Goal: Check status: Check status

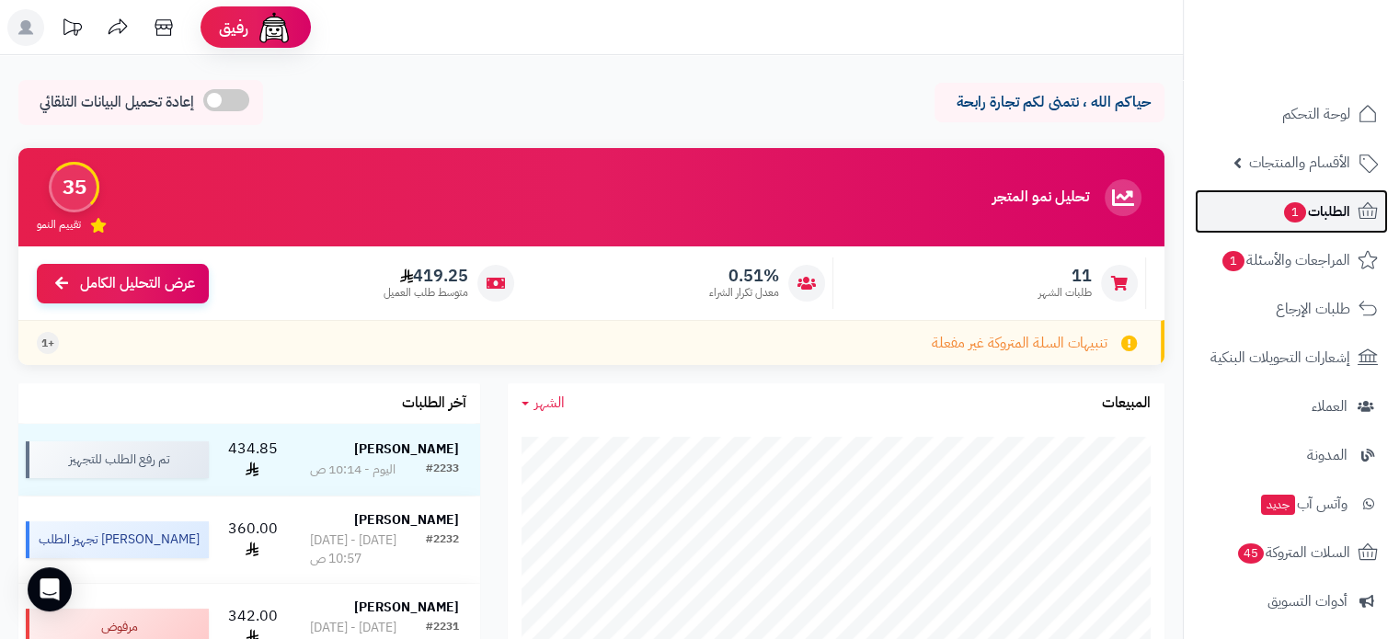
click at [1312, 204] on span "الطلبات 1" at bounding box center [1316, 212] width 68 height 26
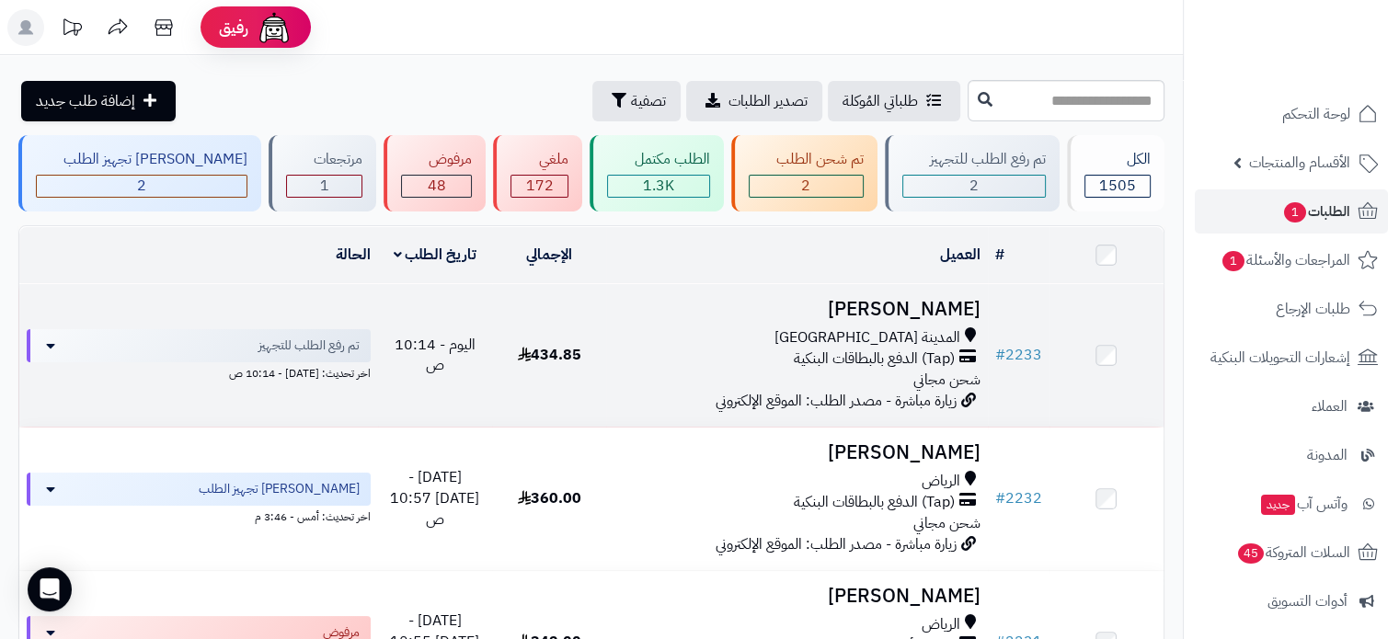
click at [773, 358] on div "(Tap) الدفع بالبطاقات البنكية" at bounding box center [797, 359] width 366 height 21
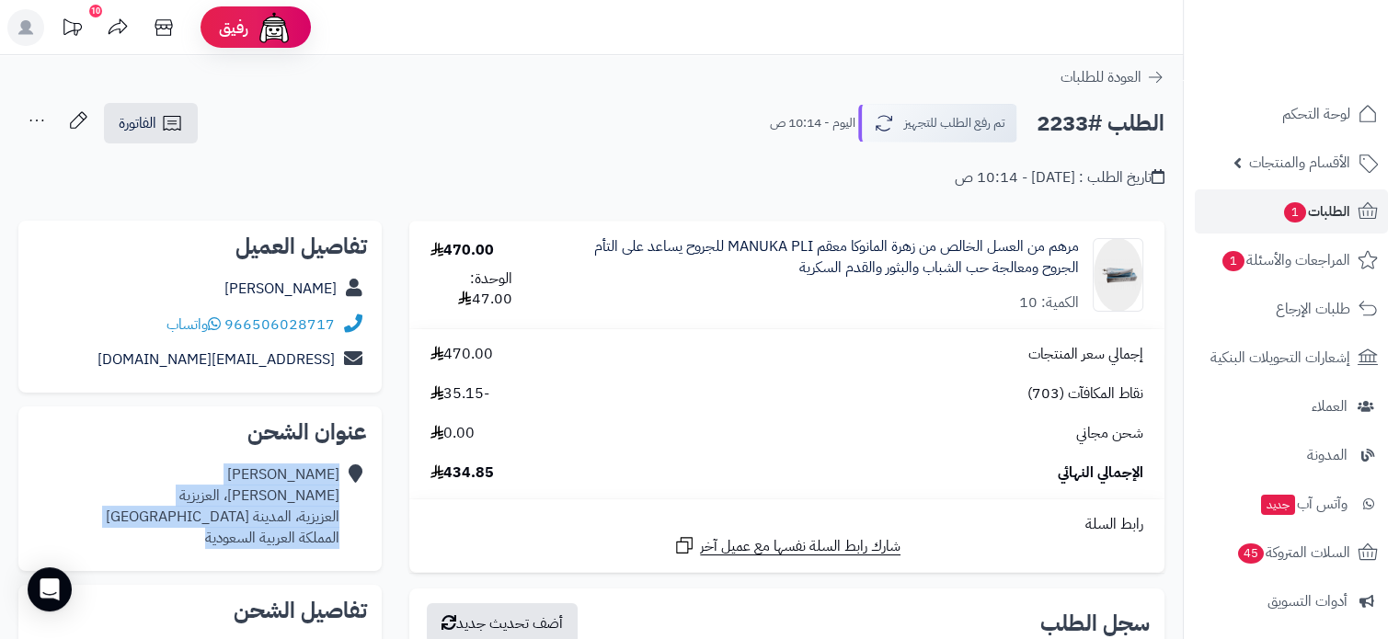
drag, startPoint x: 206, startPoint y: 539, endPoint x: 353, endPoint y: 487, distance: 156.2
click at [353, 487] on div "ريم الحربي مالك بن أهيب، العزيزية العزيزية، المدينة المنورة المملكة العربية الس…" at bounding box center [200, 506] width 334 height 98
click at [147, 127] on span "الفاتورة" at bounding box center [138, 123] width 38 height 22
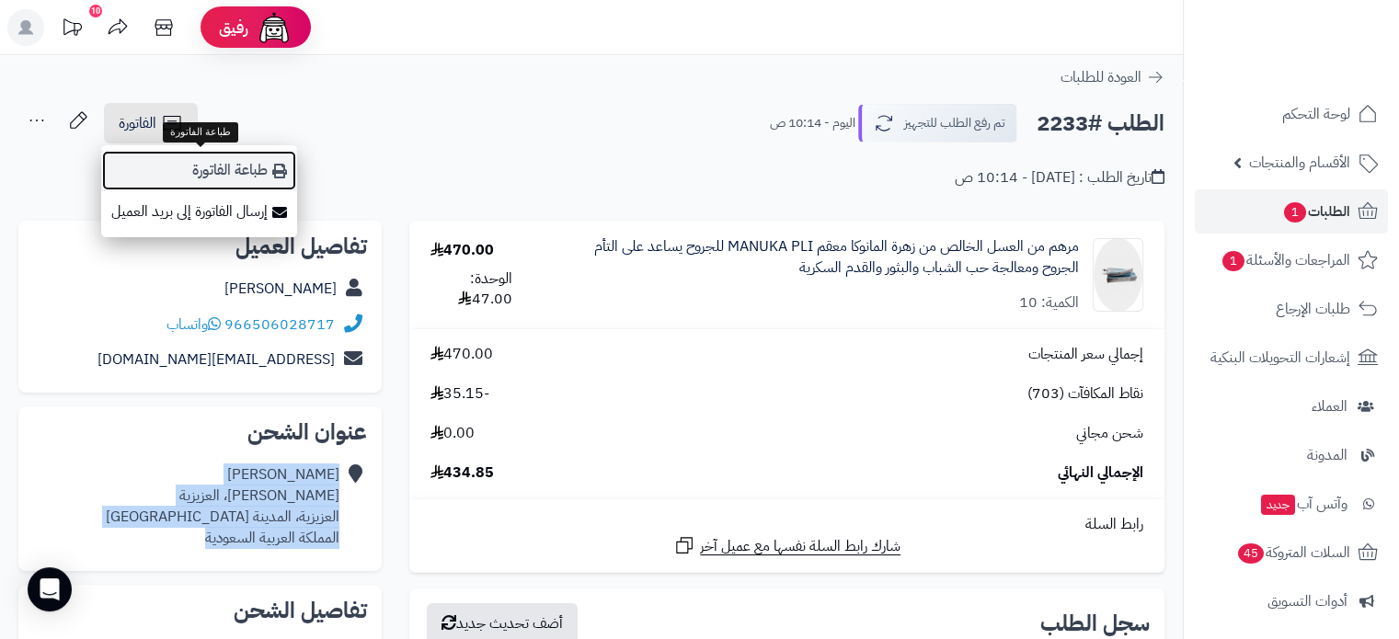
click at [232, 166] on link "طباعة الفاتورة" at bounding box center [199, 170] width 196 height 41
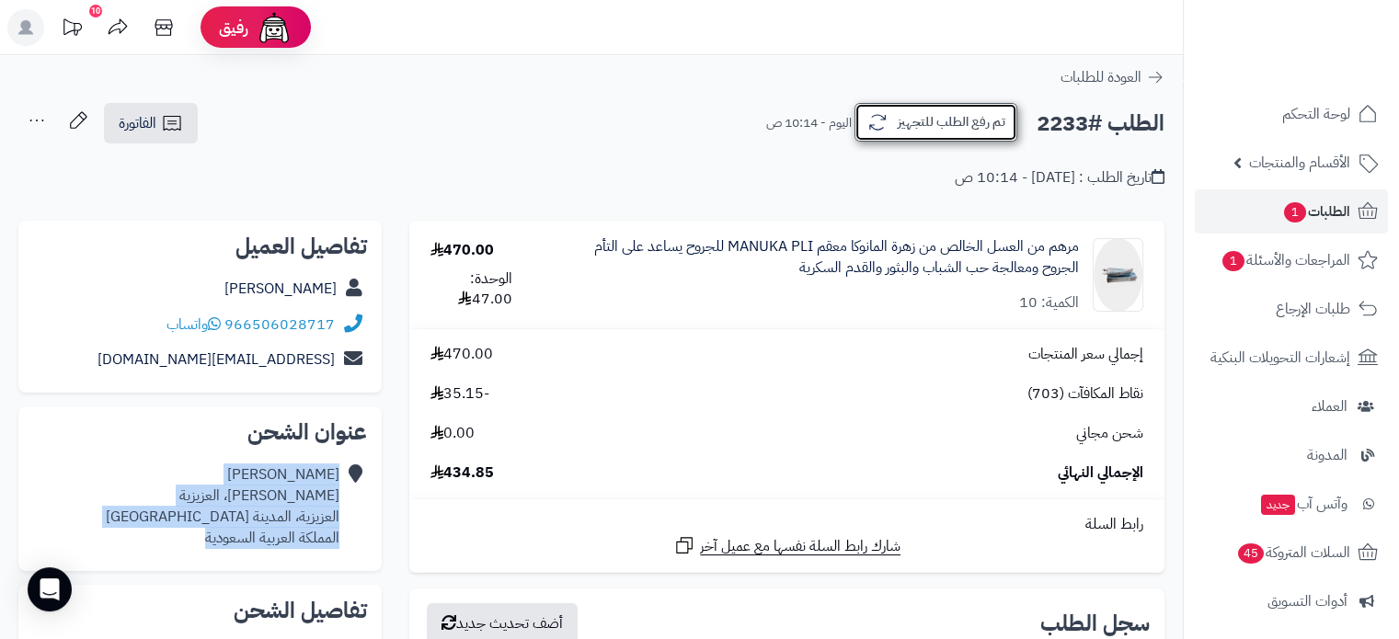
click at [903, 122] on button "تم رفع الطلب للتجهيز" at bounding box center [936, 122] width 163 height 39
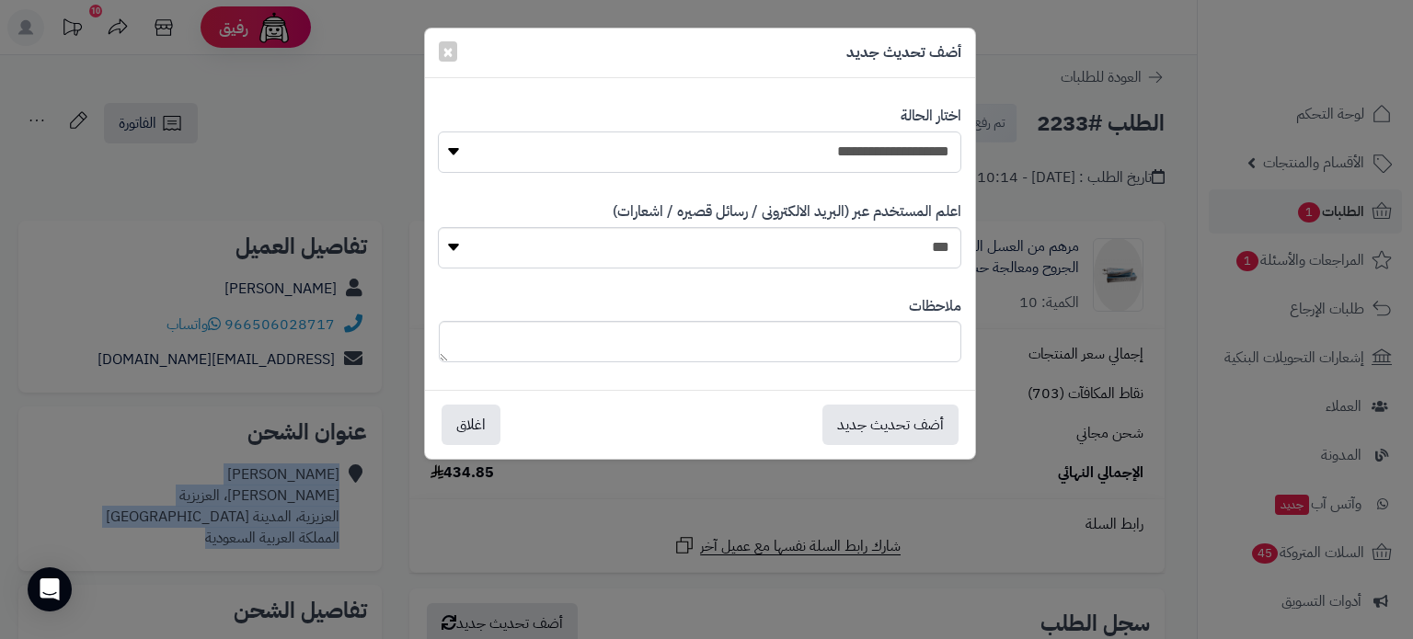
drag, startPoint x: 856, startPoint y: 132, endPoint x: 855, endPoint y: 150, distance: 18.5
click at [856, 132] on select "**********" at bounding box center [699, 152] width 522 height 41
select select "*"
click at [438, 132] on select "**********" at bounding box center [699, 152] width 522 height 41
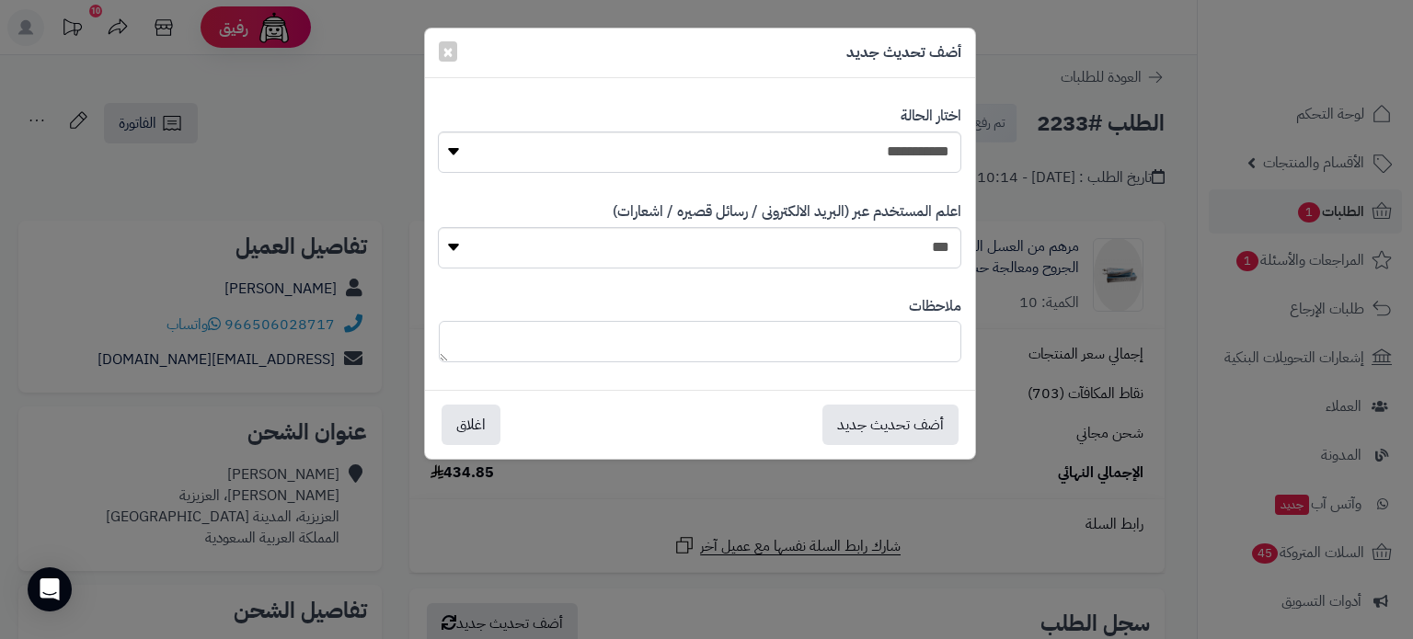
click at [904, 340] on textarea at bounding box center [700, 341] width 522 height 41
paste textarea "**********"
type textarea "**********"
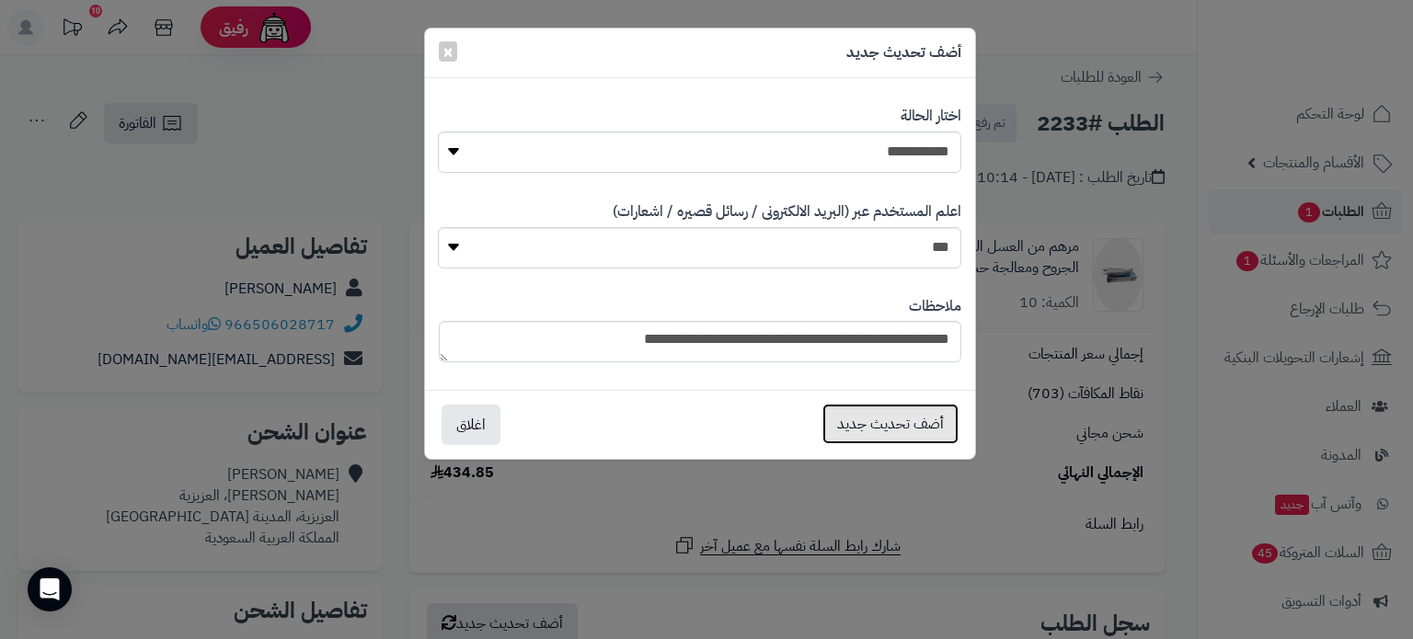
drag, startPoint x: 905, startPoint y: 430, endPoint x: 901, endPoint y: 420, distance: 9.9
click at [905, 429] on button "أضف تحديث جديد" at bounding box center [890, 424] width 136 height 40
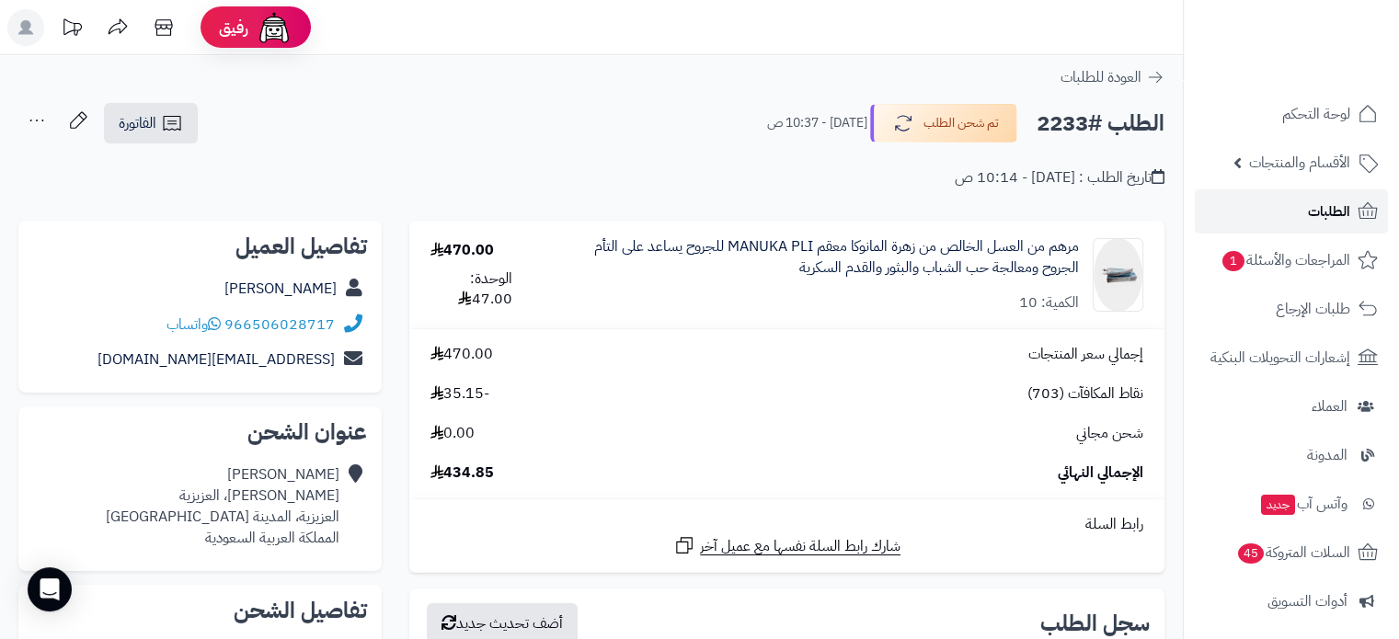
click at [1332, 210] on span "الطلبات" at bounding box center [1329, 212] width 42 height 26
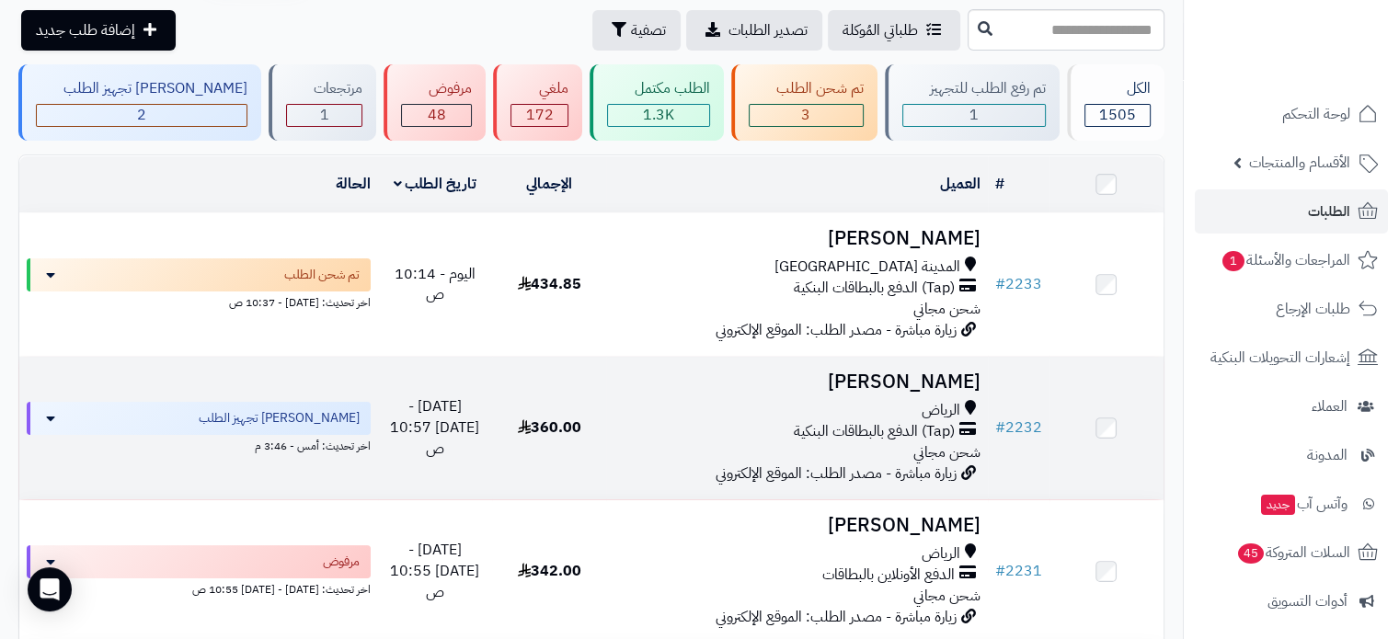
scroll to position [92, 0]
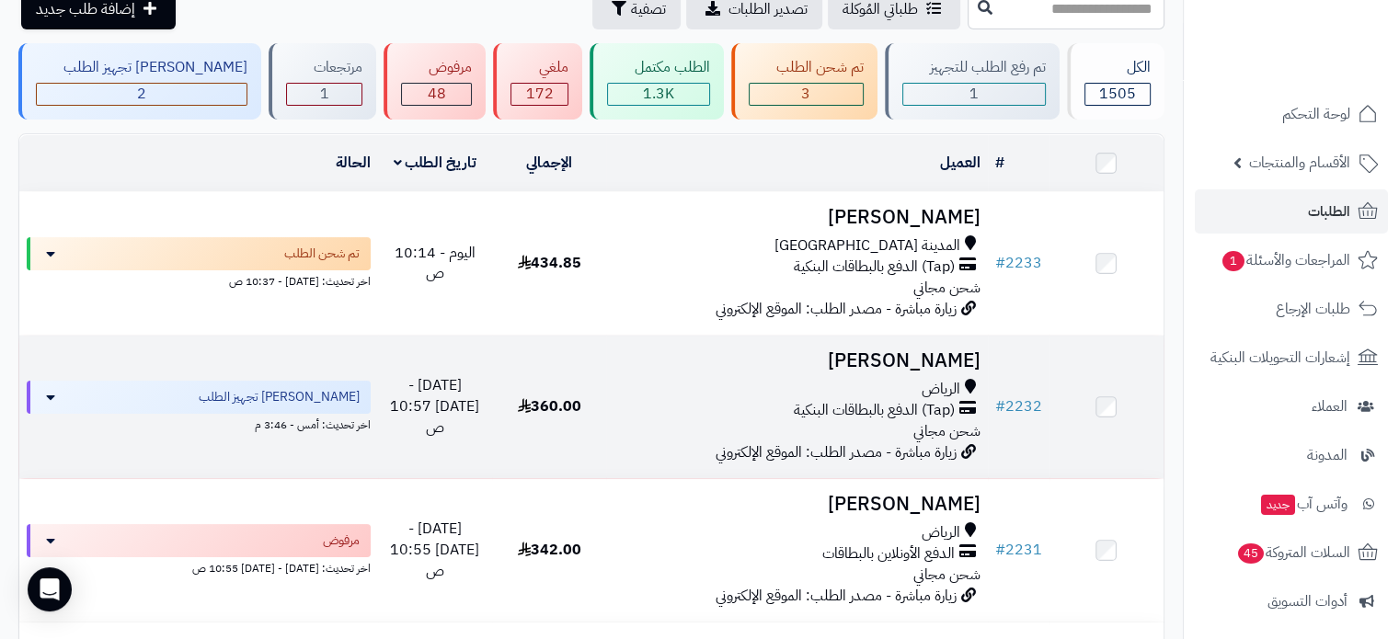
click at [784, 430] on div "الرياض (Tap) الدفع بالبطاقات البنكية شحن مجاني" at bounding box center [797, 410] width 366 height 63
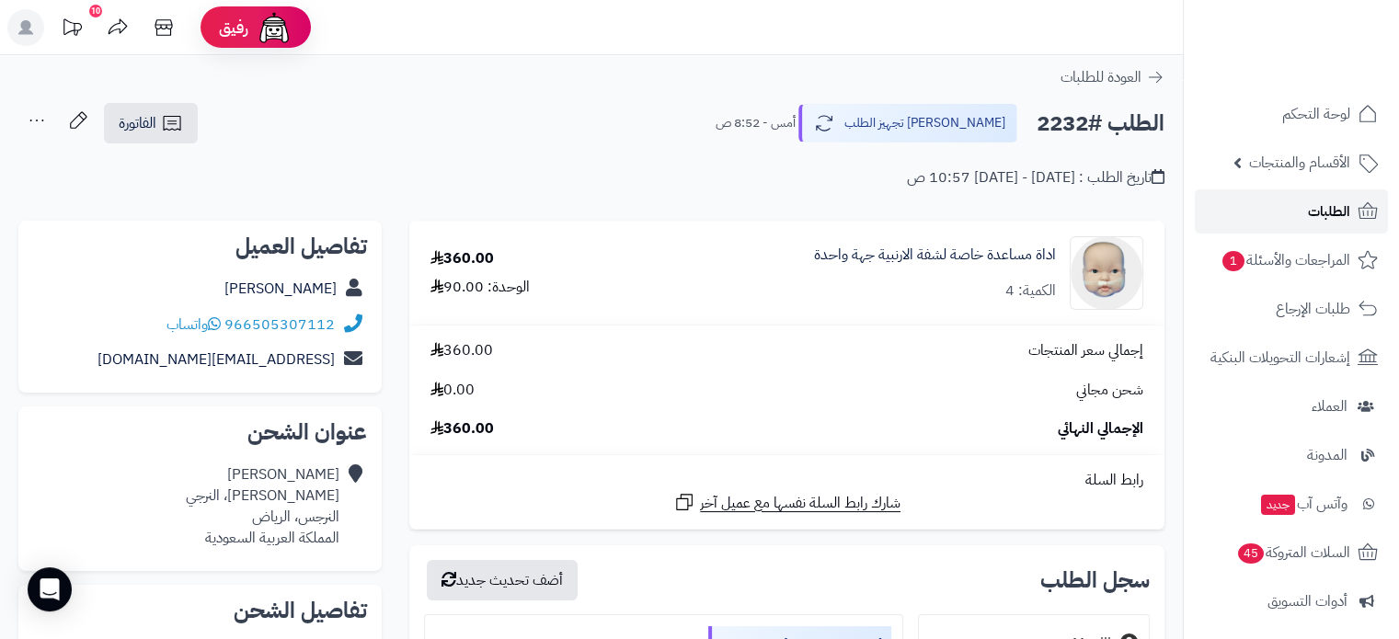
click at [1308, 220] on span "الطلبات" at bounding box center [1329, 212] width 42 height 26
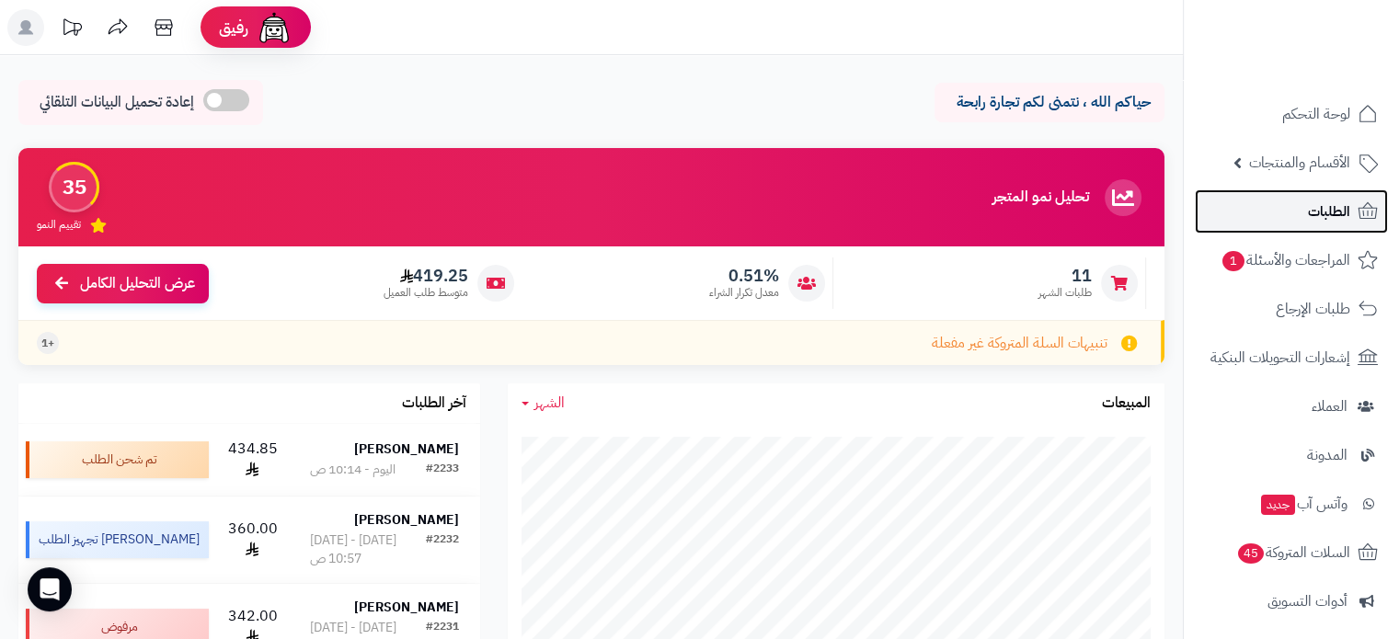
click at [1314, 210] on span "الطلبات" at bounding box center [1329, 212] width 42 height 26
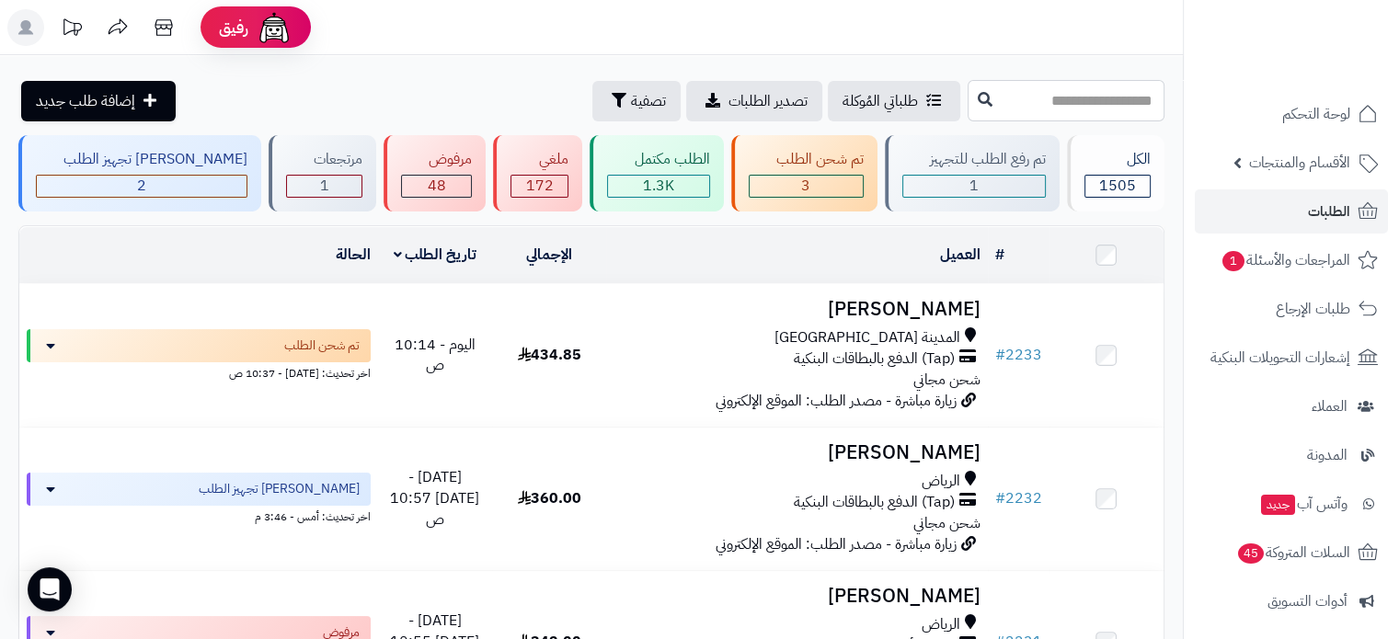
click at [1055, 99] on input "text" at bounding box center [1066, 100] width 197 height 41
type input "****"
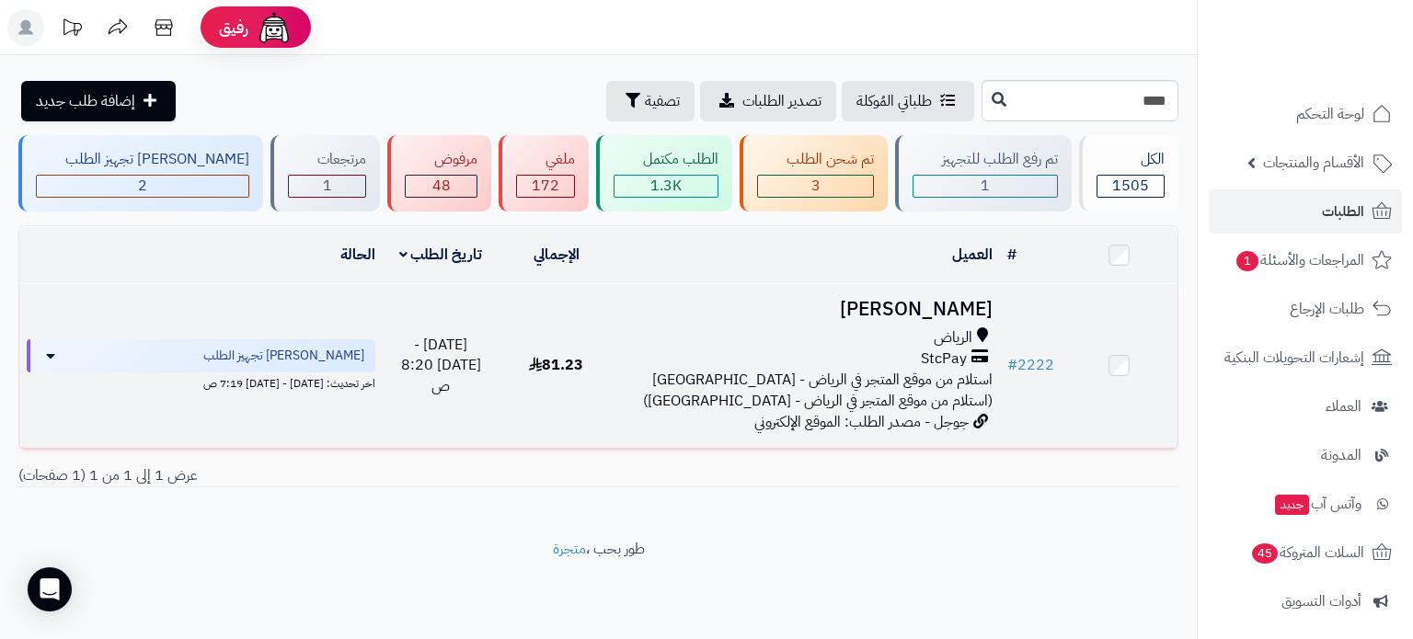
click at [822, 379] on span "استلام من موقع المتجر في الرياض - [GEOGRAPHIC_DATA] (استلام من موقع المتجر في ا…" at bounding box center [818, 390] width 350 height 43
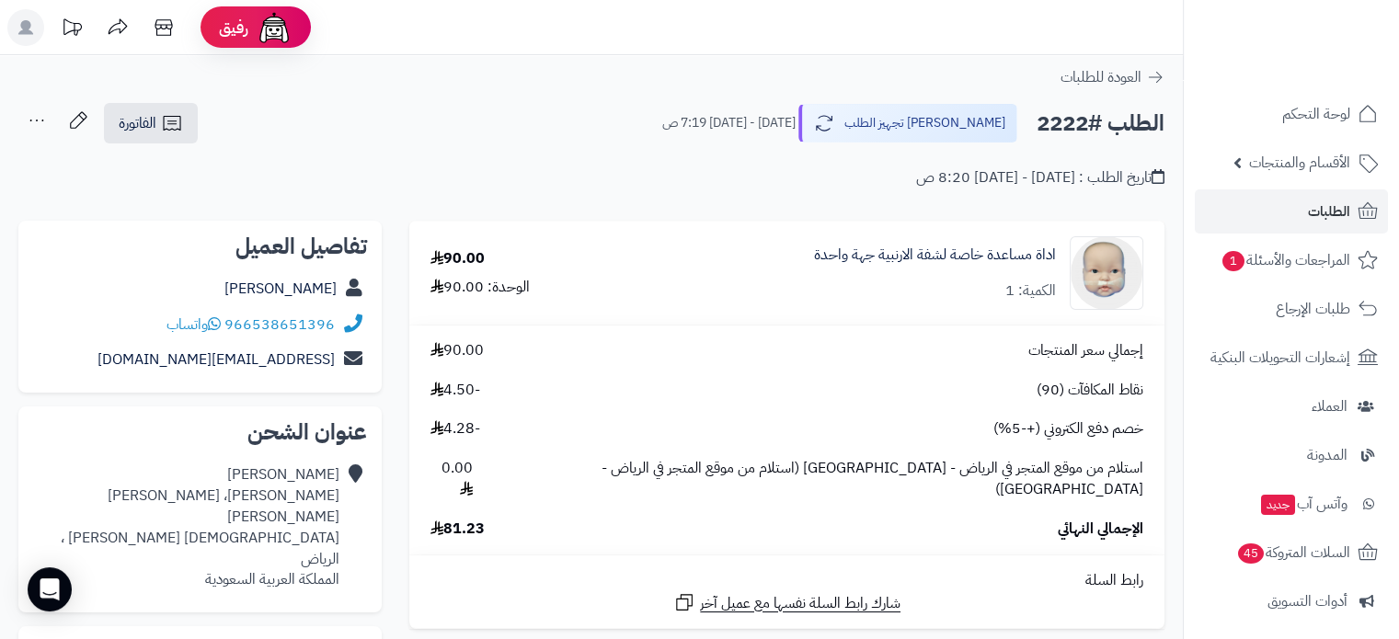
drag, startPoint x: 861, startPoint y: 179, endPoint x: 1165, endPoint y: 176, distance: 303.6
click at [1165, 176] on div "الطلب #2222 جاري تجهيز الطلب [DATE] - [DATE] 7:19 ص الفاتورة طباعة الفاتورة إرس…" at bounding box center [591, 145] width 1183 height 86
click at [1165, 184] on div "الطلب #2222 جاري تجهيز الطلب [DATE] - [DATE] 7:19 ص الفاتورة طباعة الفاتورة إرس…" at bounding box center [591, 145] width 1183 height 86
drag, startPoint x: 1170, startPoint y: 177, endPoint x: 755, endPoint y: 190, distance: 415.1
click at [755, 190] on div "**********" at bounding box center [591, 154] width 1183 height 105
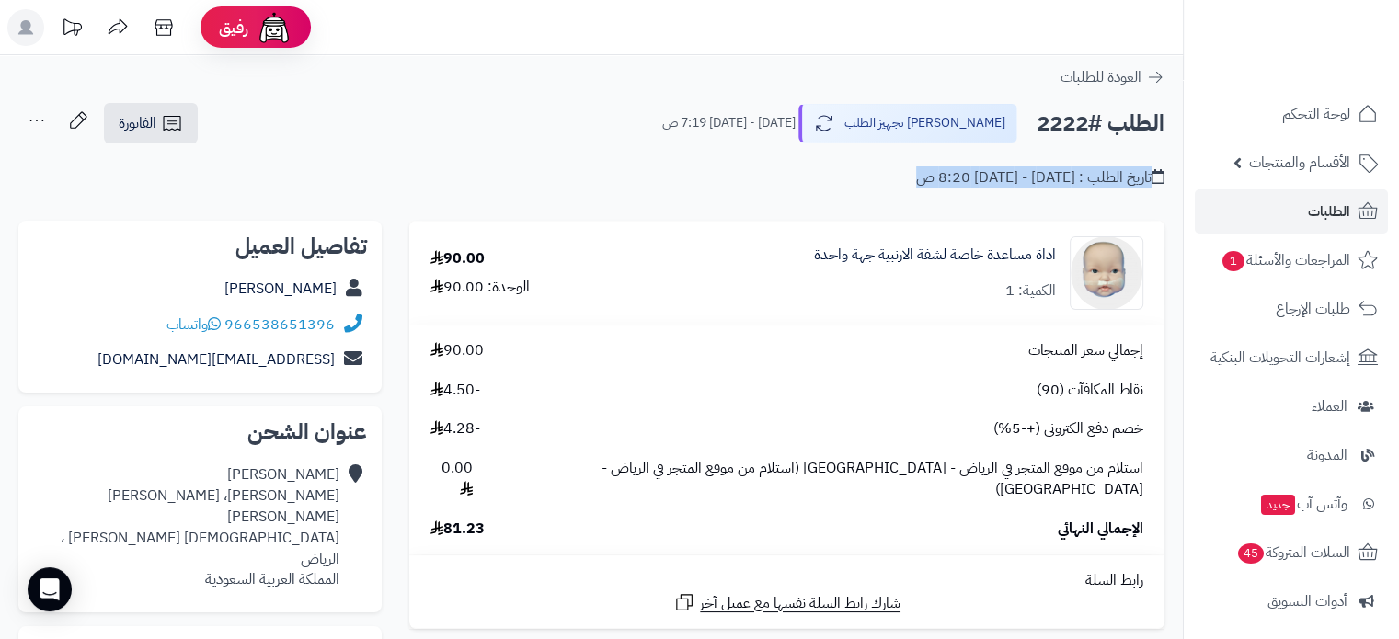
click at [826, 187] on div "تاريخ الطلب : [DATE] - [DATE] 8:20 ص" at bounding box center [591, 166] width 1146 height 43
click at [852, 187] on div "تاريخ الطلب : [DATE] - [DATE] 8:20 ص" at bounding box center [591, 166] width 1146 height 43
drag, startPoint x: 868, startPoint y: 179, endPoint x: 1253, endPoint y: 190, distance: 384.7
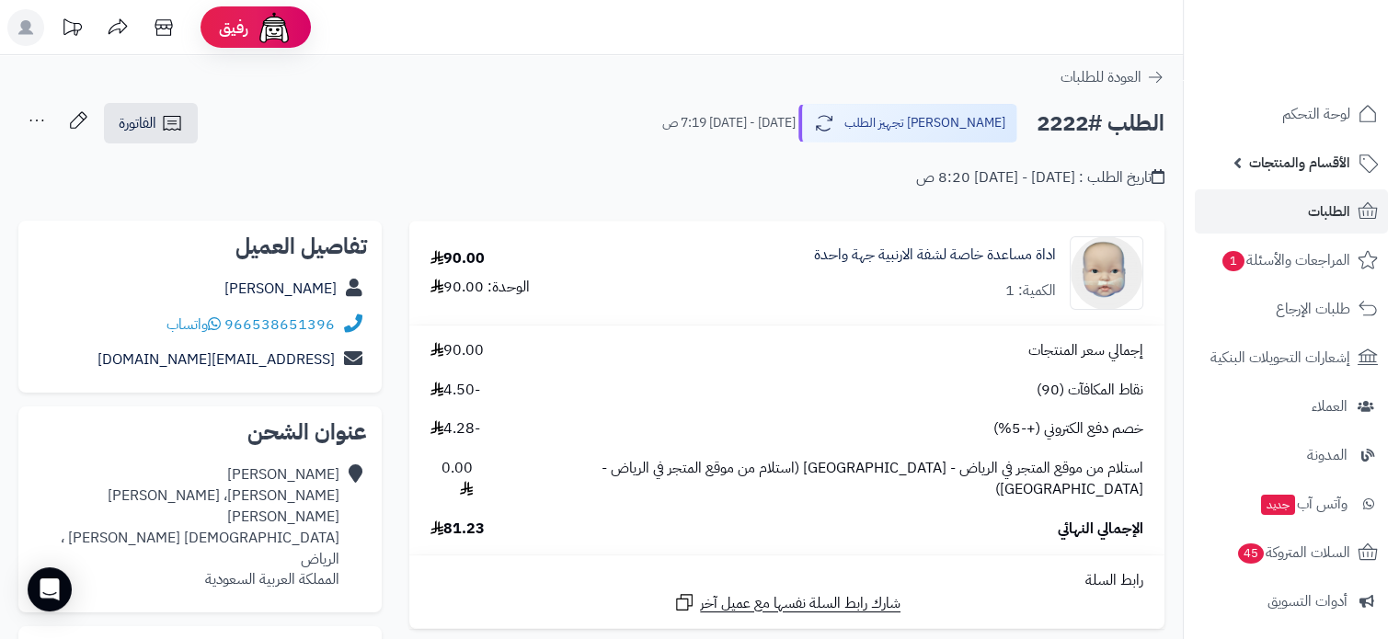
drag, startPoint x: 865, startPoint y: 179, endPoint x: 1196, endPoint y: 180, distance: 331.2
click at [1166, 202] on input "**********" at bounding box center [591, 204] width 1183 height 5
drag, startPoint x: 867, startPoint y: 183, endPoint x: 1163, endPoint y: 179, distance: 296.2
click at [1163, 179] on div "تاريخ الطلب : [DATE] - [DATE] 8:20 ص" at bounding box center [591, 166] width 1146 height 43
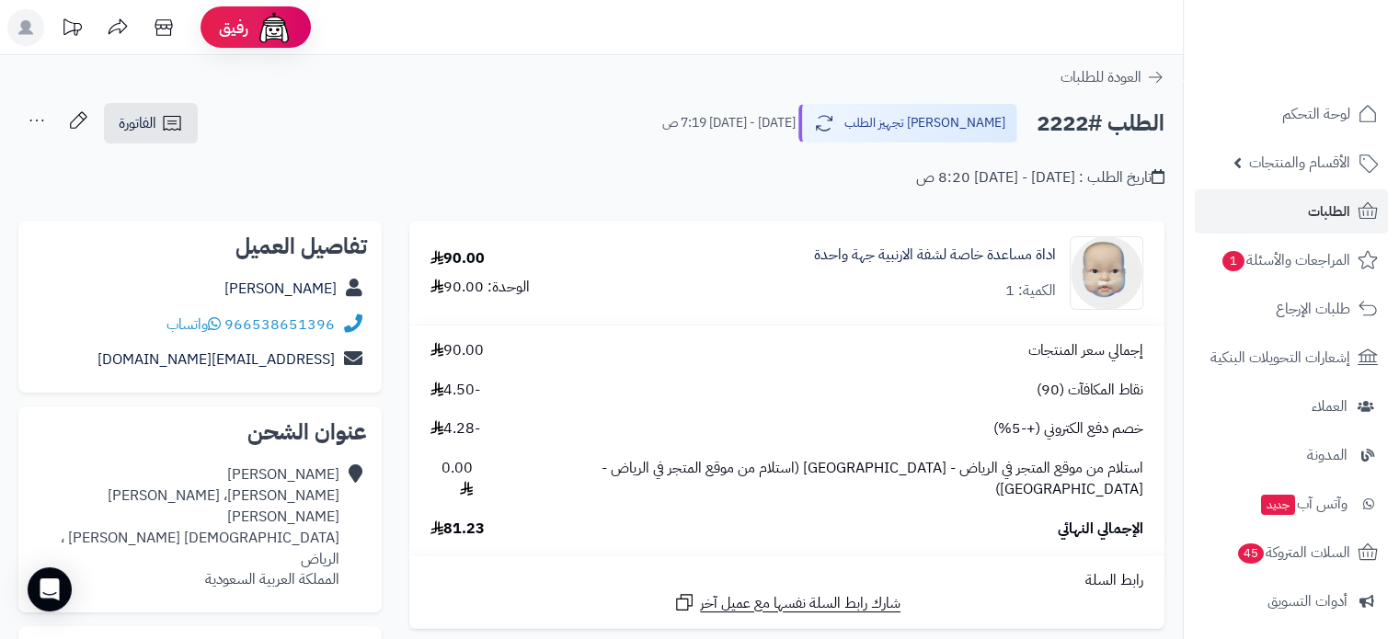
click at [1108, 183] on div "تاريخ الطلب : [DATE] - [DATE] 8:20 ص" at bounding box center [1040, 177] width 248 height 21
click at [1119, 185] on div "تاريخ الطلب : [DATE] - [DATE] 8:20 ص" at bounding box center [1040, 177] width 248 height 21
click at [1108, 179] on div "تاريخ الطلب : [DATE] - [DATE] 8:20 ص" at bounding box center [1040, 177] width 248 height 21
click at [1108, 178] on div "تاريخ الطلب : [DATE] - [DATE] 8:20 ص" at bounding box center [1040, 177] width 248 height 21
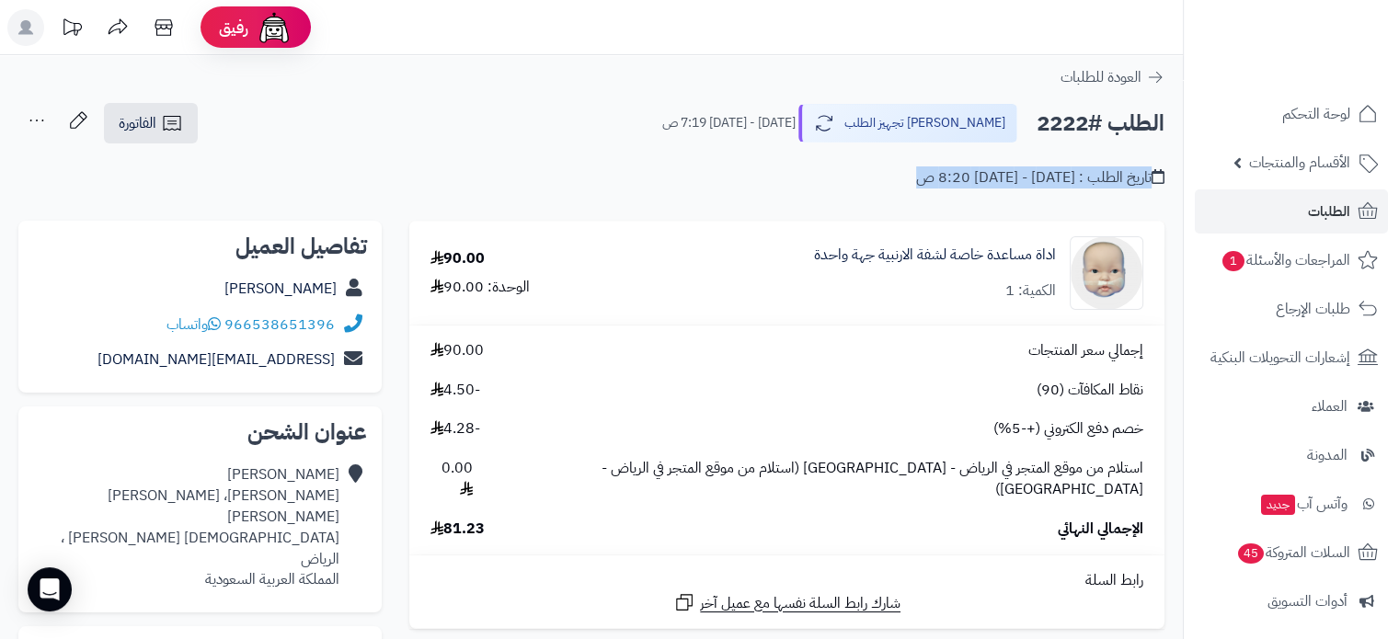
click at [1001, 182] on div "تاريخ الطلب : [DATE] - [DATE] 8:20 ص" at bounding box center [1040, 177] width 248 height 21
click at [1001, 181] on div "تاريخ الطلب : [DATE] - [DATE] 8:20 ص" at bounding box center [1040, 177] width 248 height 21
click at [1001, 179] on div "تاريخ الطلب : [DATE] - [DATE] 8:20 ص" at bounding box center [1040, 177] width 248 height 21
click at [1003, 178] on div "تاريخ الطلب : [DATE] - [DATE] 8:20 ص" at bounding box center [1040, 177] width 248 height 21
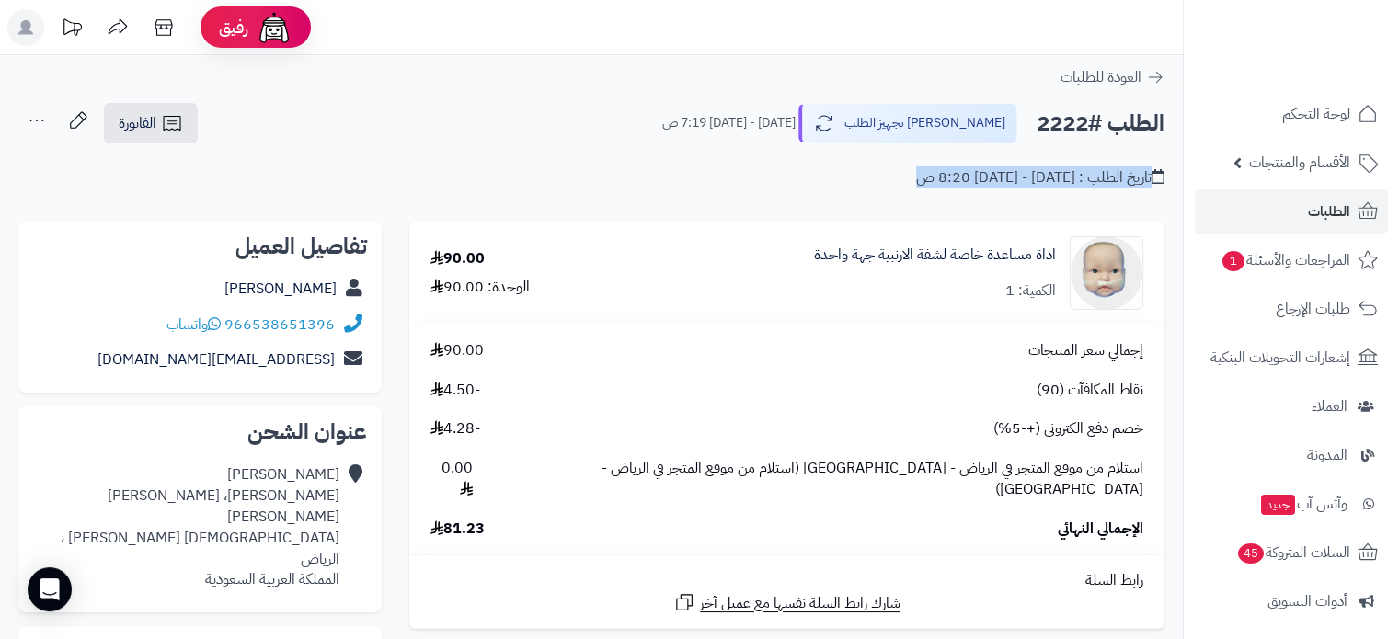
click at [859, 180] on div "تاريخ الطلب : [DATE] - [DATE] 8:20 ص" at bounding box center [591, 166] width 1146 height 43
click at [863, 182] on div "تاريخ الطلب : [DATE] - [DATE] 8:20 ص" at bounding box center [591, 166] width 1146 height 43
drag, startPoint x: 867, startPoint y: 179, endPoint x: 1177, endPoint y: 187, distance: 311.0
click at [1177, 187] on div "الطلب #2222 جاري تجهيز الطلب [DATE] - [DATE] 7:19 ص الفاتورة طباعة الفاتورة إرس…" at bounding box center [591, 145] width 1183 height 86
drag, startPoint x: 1026, startPoint y: 172, endPoint x: 1016, endPoint y: 172, distance: 10.1
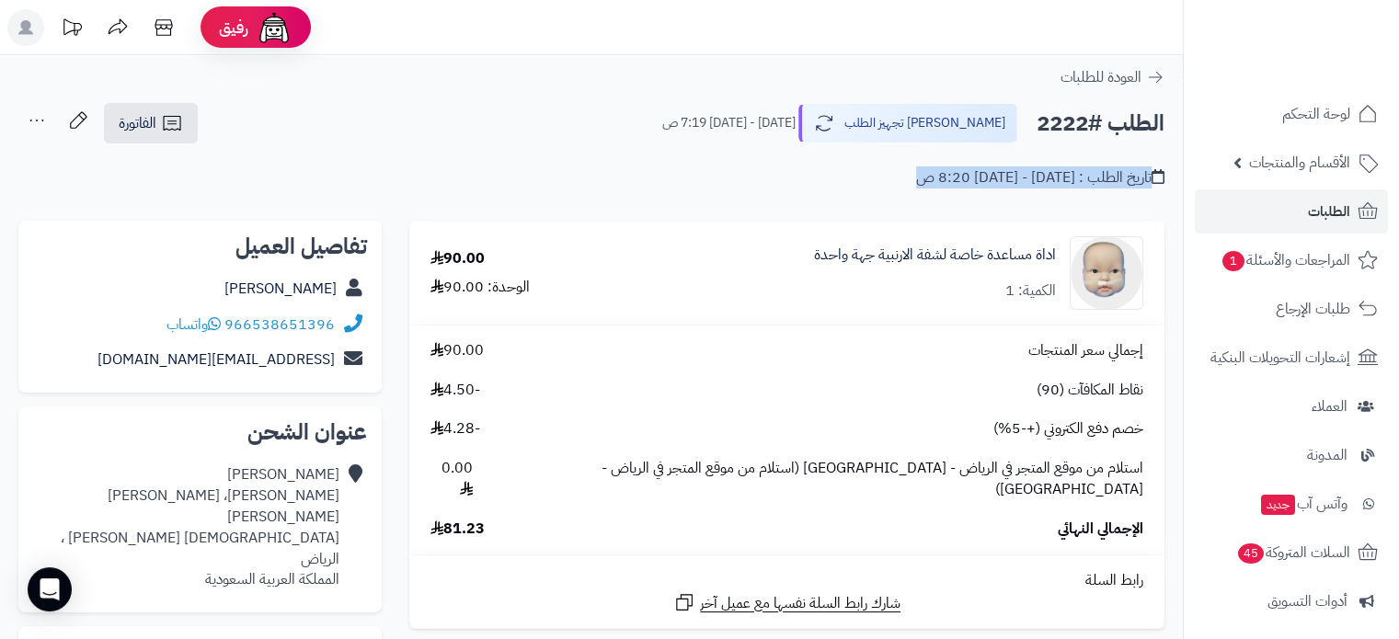
click at [1026, 172] on div "تاريخ الطلب : [DATE] - [DATE] 8:20 ص" at bounding box center [1040, 177] width 248 height 21
click at [146, 132] on span "الفاتورة" at bounding box center [138, 123] width 38 height 22
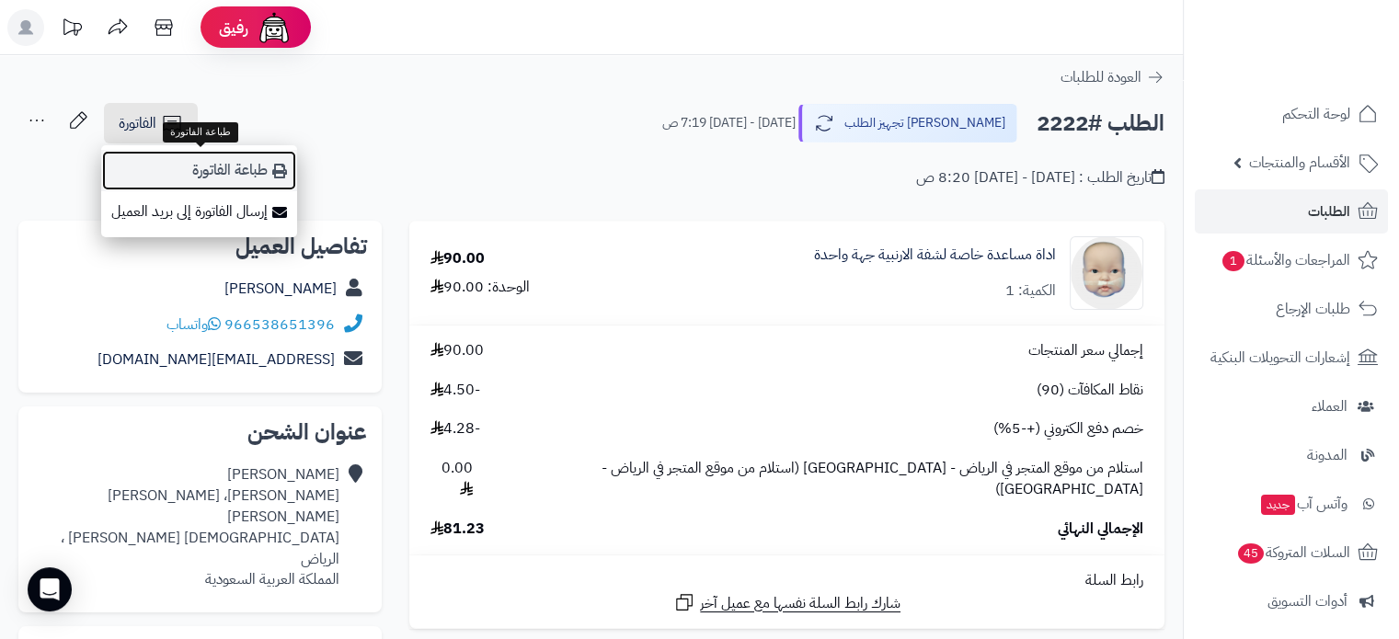
click at [238, 170] on link "طباعة الفاتورة" at bounding box center [199, 170] width 196 height 41
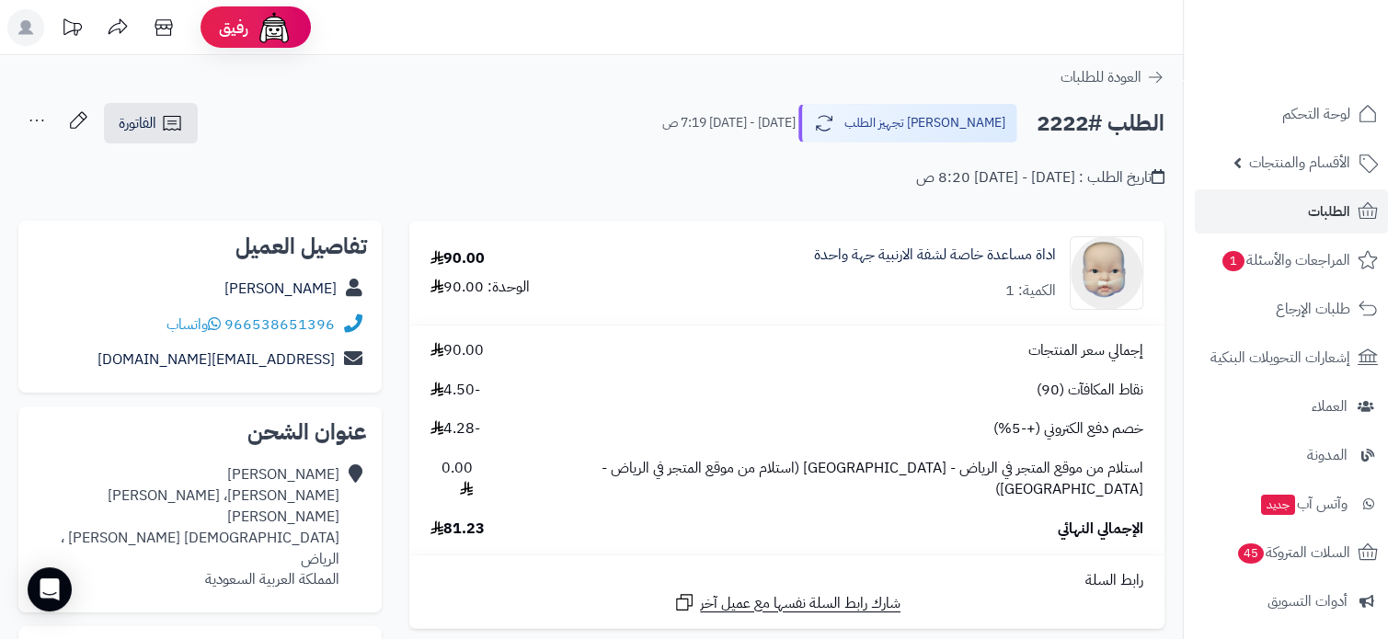
click at [774, 124] on small "[DATE] - [DATE] 7:19 ص" at bounding box center [728, 123] width 133 height 18
click at [721, 126] on small "[DATE] - [DATE] 7:19 ص" at bounding box center [728, 123] width 133 height 18
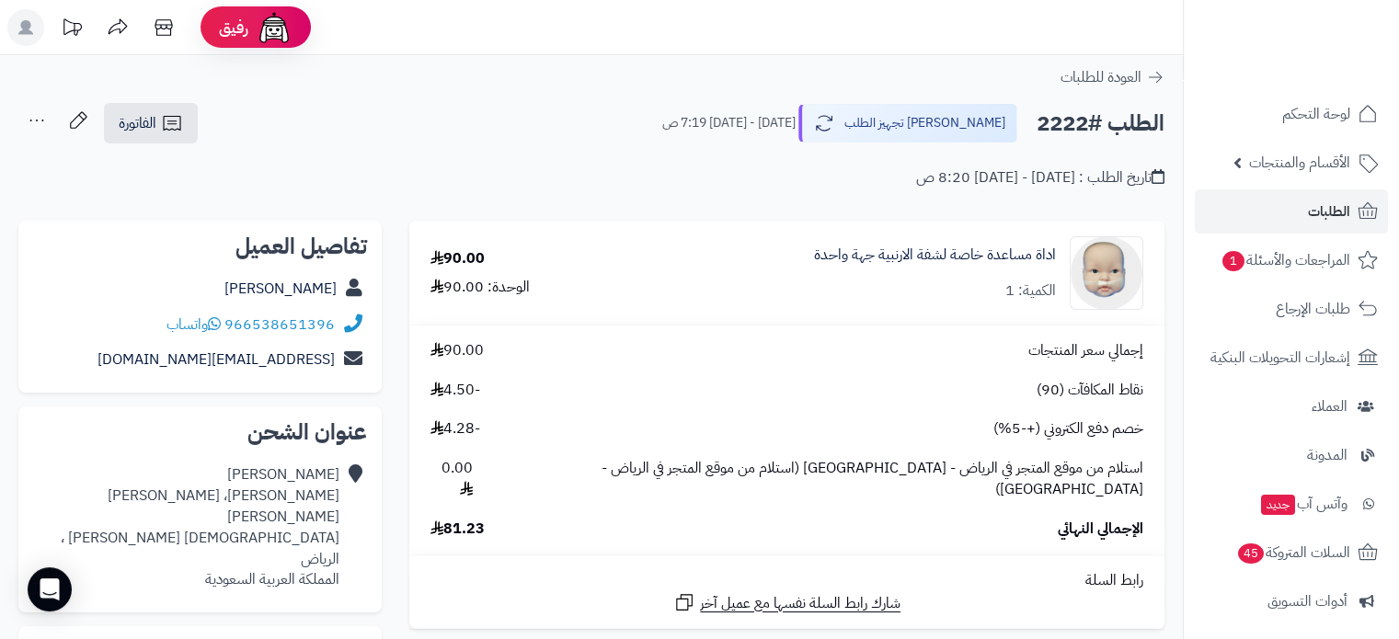
click at [721, 126] on small "[DATE] - [DATE] 7:19 ص" at bounding box center [728, 123] width 133 height 18
click at [683, 146] on div "تاريخ الطلب : [DATE] - [DATE] 8:20 ص" at bounding box center [591, 166] width 1146 height 43
click at [780, 115] on small "[DATE] - [DATE] 7:19 ص" at bounding box center [728, 123] width 133 height 18
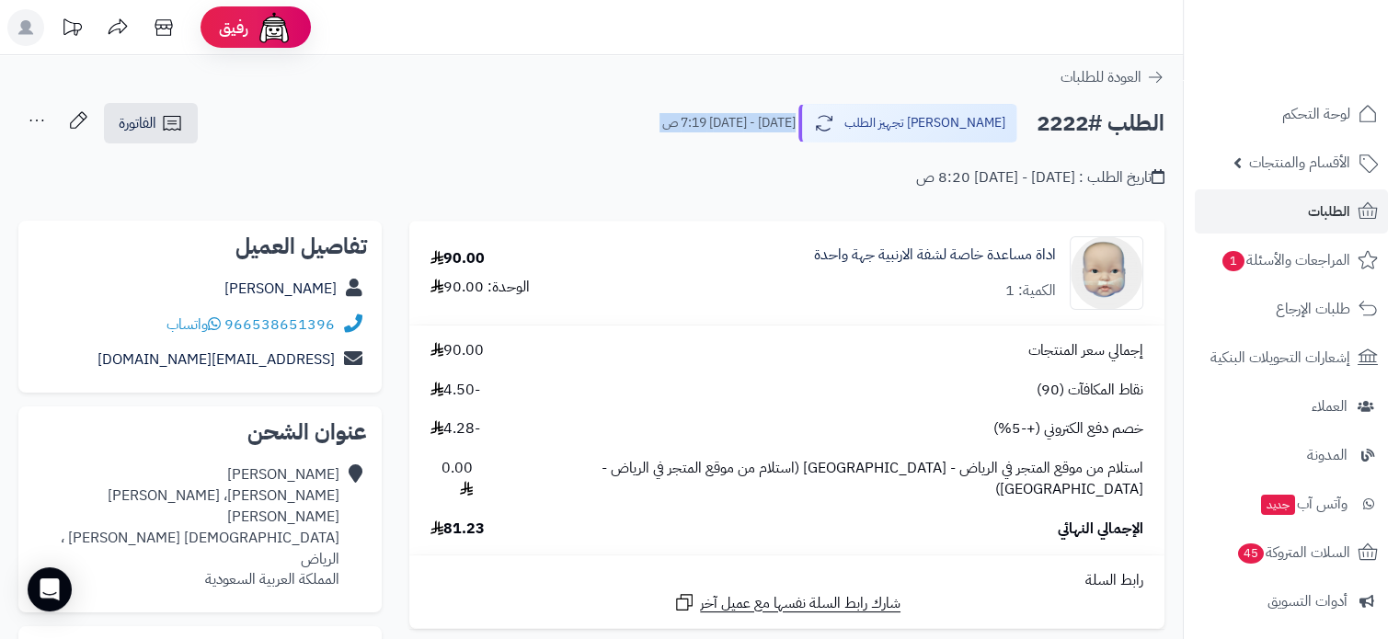
click at [780, 116] on small "[DATE] - [DATE] 7:19 ص" at bounding box center [728, 123] width 133 height 18
